Goal: Check status: Check status

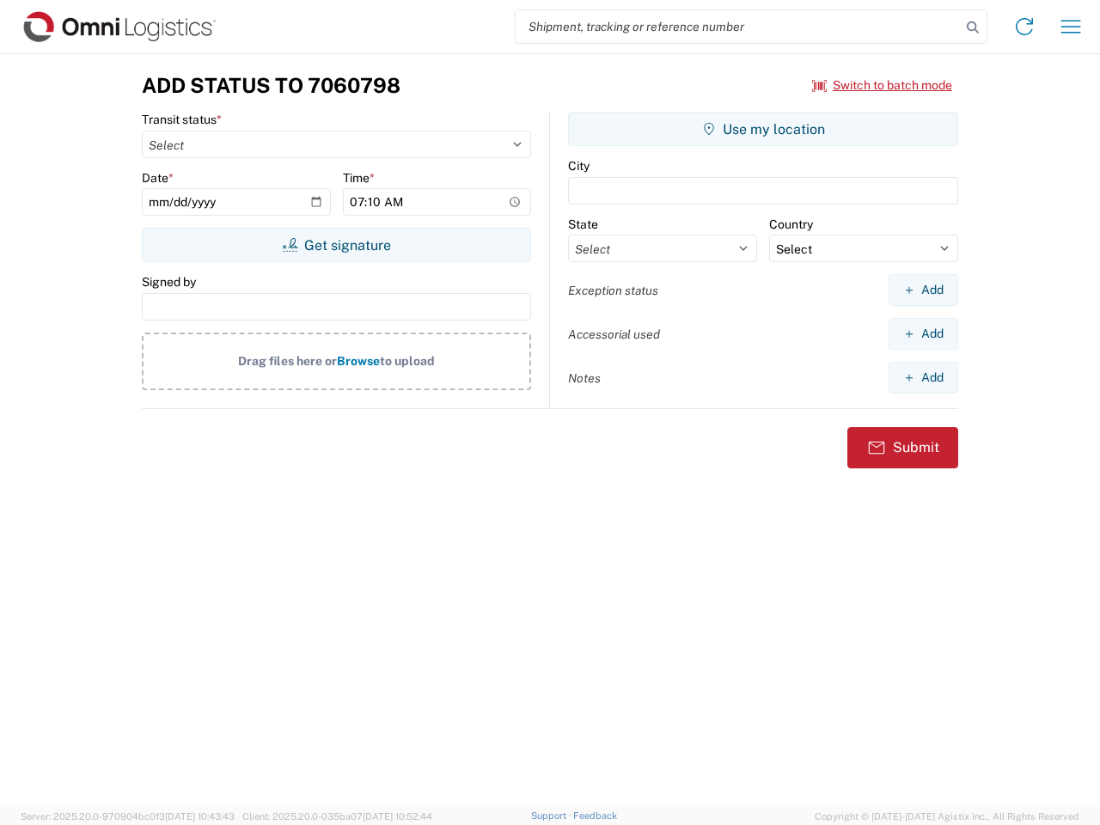
click at [738, 27] on input "search" at bounding box center [738, 26] width 445 height 33
click at [973, 27] on icon at bounding box center [973, 27] width 24 height 24
click at [1024, 27] on icon at bounding box center [1024, 26] width 27 height 27
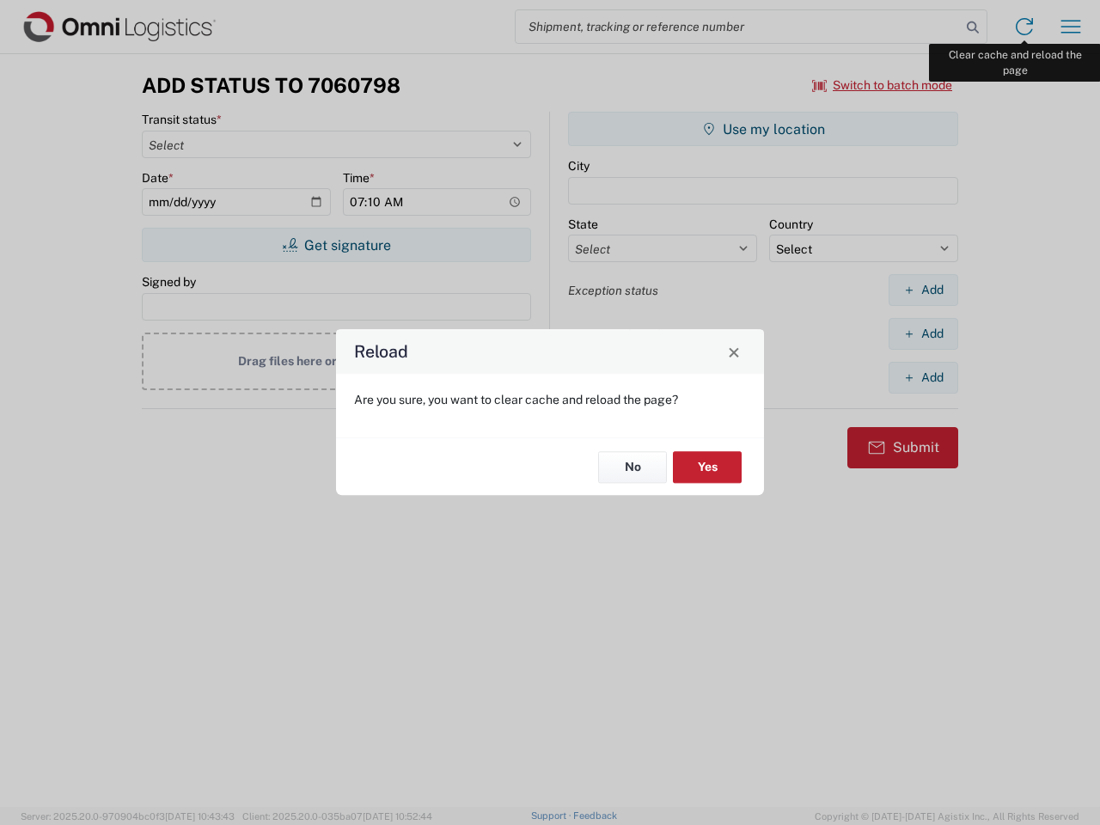
click at [1071, 27] on div "Reload Are you sure, you want to clear cache and reload the page? No Yes" at bounding box center [550, 412] width 1100 height 825
click at [882, 85] on div "Reload Are you sure, you want to clear cache and reload the page? No Yes" at bounding box center [550, 412] width 1100 height 825
click at [336, 245] on div "Reload Are you sure, you want to clear cache and reload the page? No Yes" at bounding box center [550, 412] width 1100 height 825
click at [763, 129] on div "Reload Are you sure, you want to clear cache and reload the page? No Yes" at bounding box center [550, 412] width 1100 height 825
click at [923, 290] on div "Reload Are you sure, you want to clear cache and reload the page? No Yes" at bounding box center [550, 412] width 1100 height 825
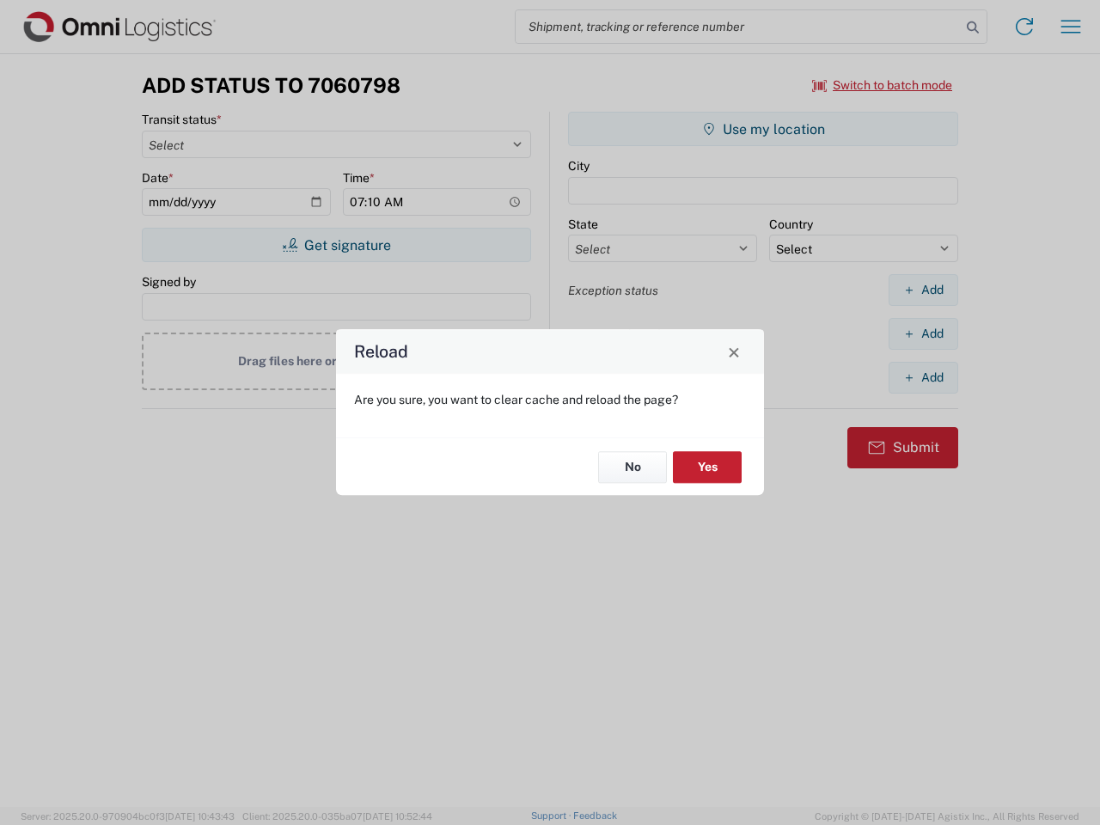
click at [923, 333] on div "Reload Are you sure, you want to clear cache and reload the page? No Yes" at bounding box center [550, 412] width 1100 height 825
click at [923, 377] on div "Reload Are you sure, you want to clear cache and reload the page? No Yes" at bounding box center [550, 412] width 1100 height 825
